Goal: Communication & Community: Answer question/provide support

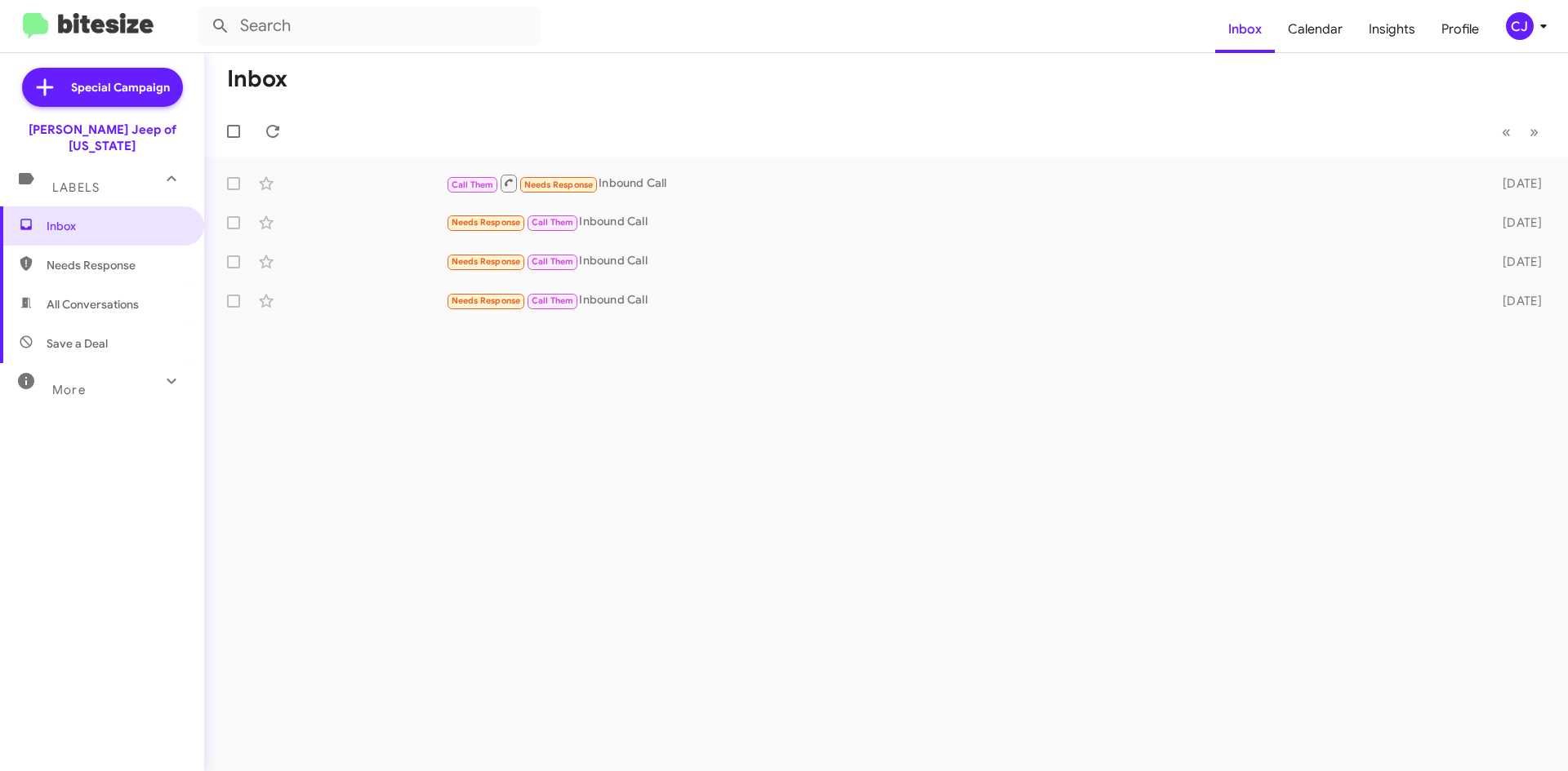
click at [1535, 9] on mat-toolbar "Inbox Calendar Insights Profile CJ" at bounding box center [784, 26] width 1568 height 52
click at [1530, 28] on div "CJ" at bounding box center [1519, 26] width 28 height 28
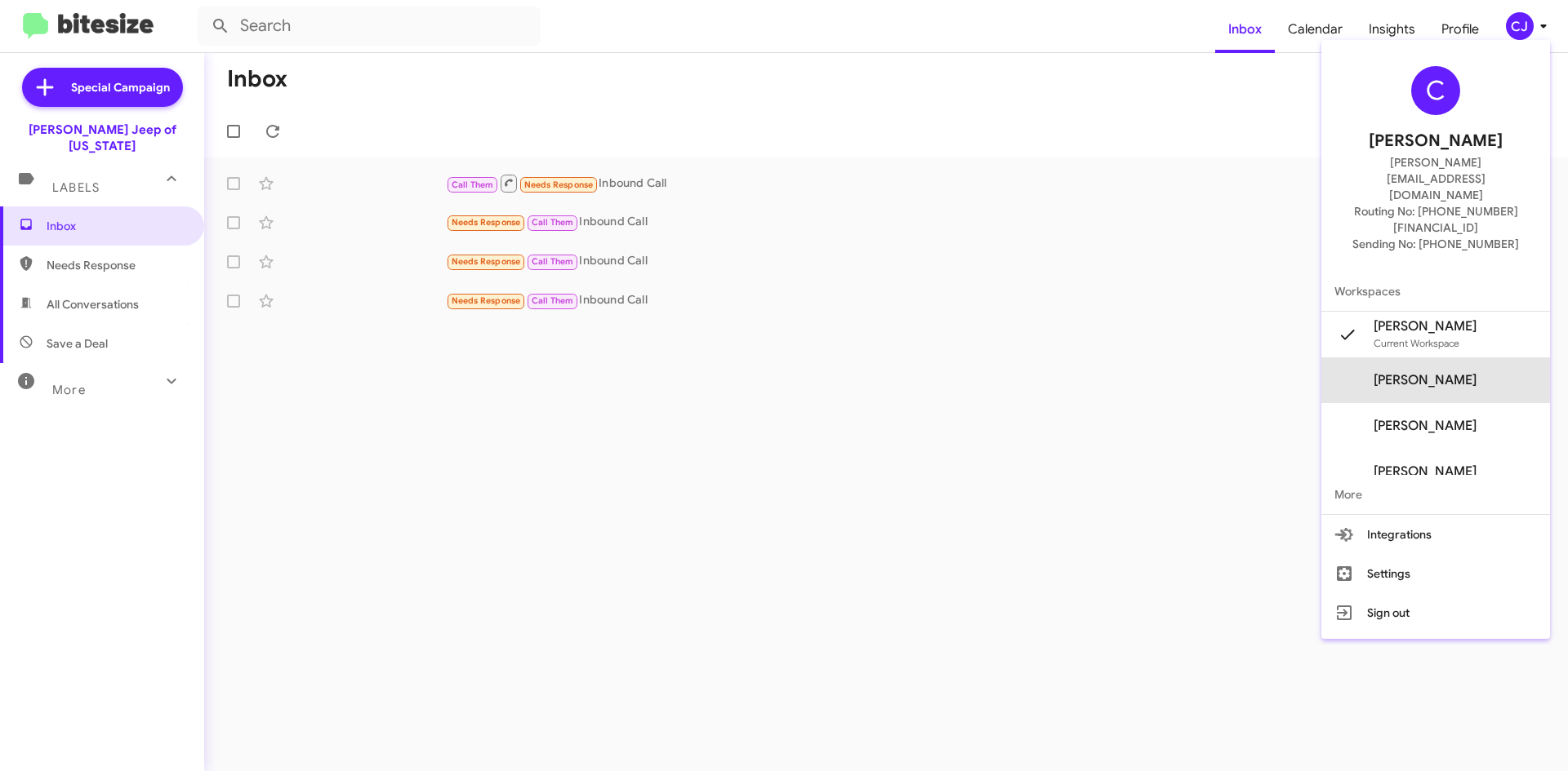
click at [1465, 372] on span "[PERSON_NAME]" at bounding box center [1425, 380] width 102 height 16
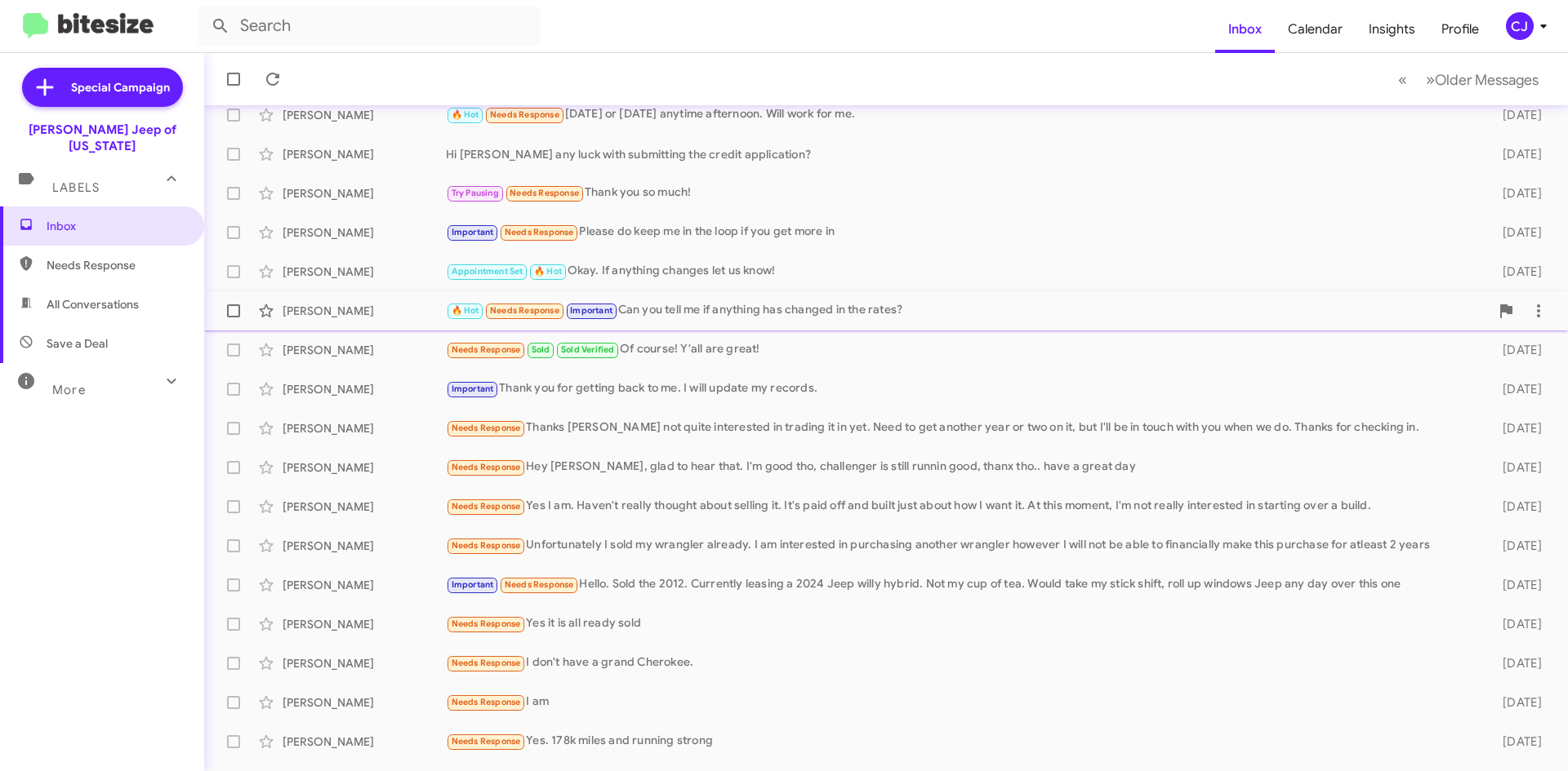
scroll to position [163, 0]
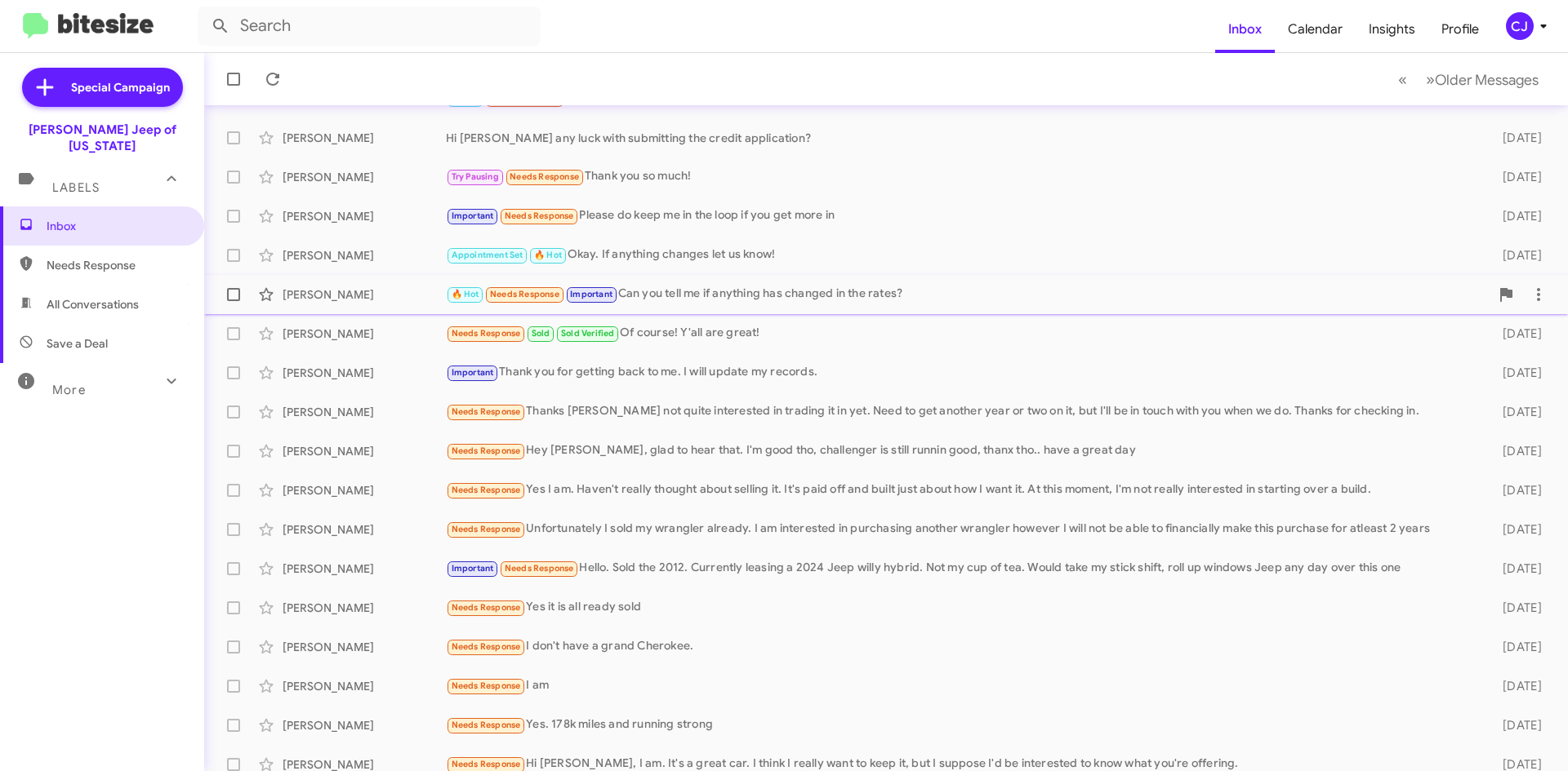
click at [743, 289] on div "🔥 Hot Needs Response Important Can you tell me if anything has changed in the r…" at bounding box center [968, 295] width 1044 height 19
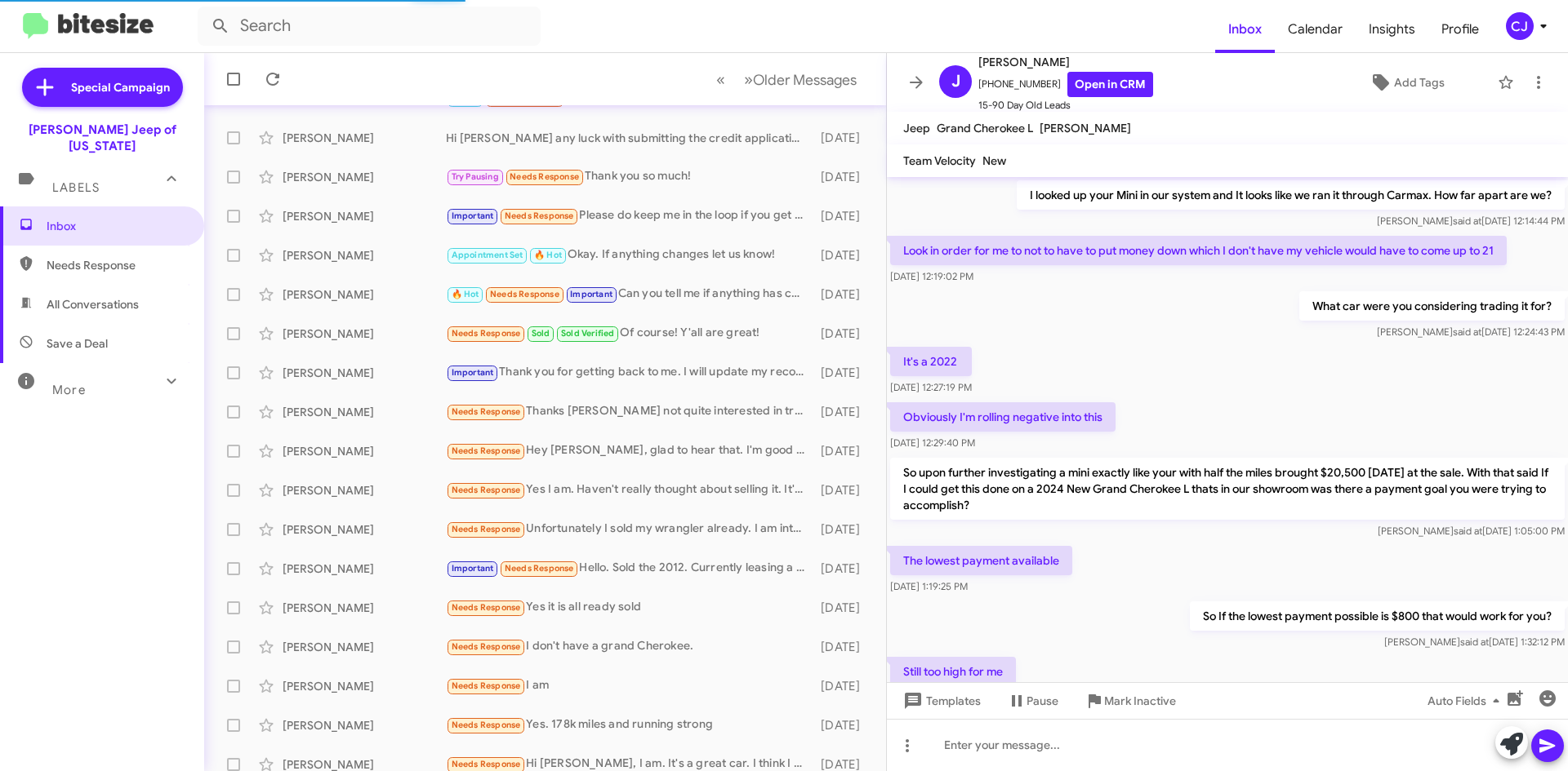
scroll to position [703, 0]
